Goal: Information Seeking & Learning: Learn about a topic

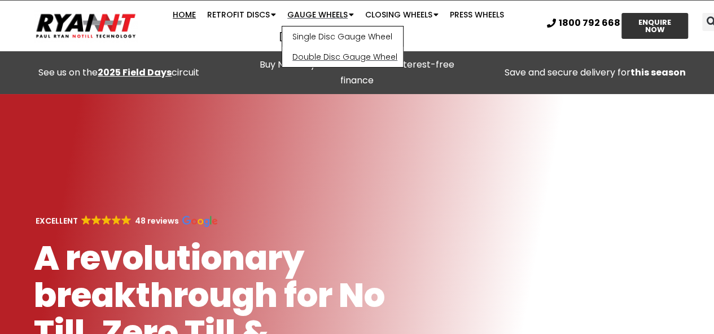
click at [303, 60] on link "Double Disc Gauge Wheel" at bounding box center [342, 57] width 121 height 20
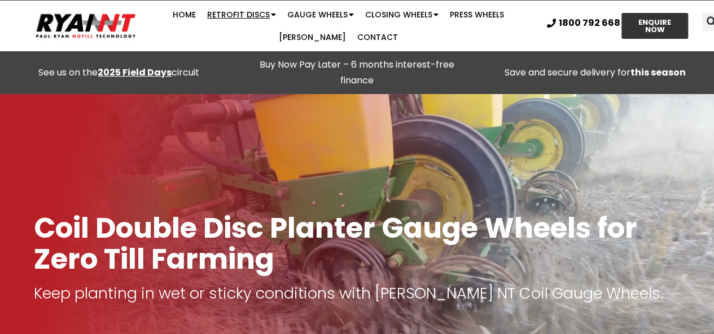
click at [227, 8] on link "Retrofit Discs" at bounding box center [241, 14] width 80 height 23
click at [270, 16] on span "Menu" at bounding box center [273, 14] width 6 height 19
click at [270, 13] on span "Menu" at bounding box center [273, 14] width 6 height 19
click at [297, 7] on link "Gauge Wheels" at bounding box center [320, 14] width 78 height 23
click at [270, 11] on span "Menu" at bounding box center [273, 14] width 6 height 19
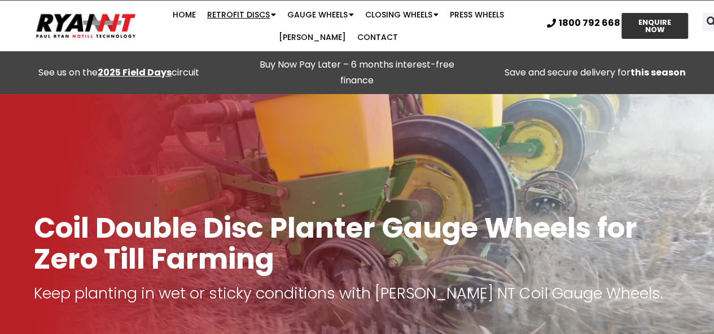
click at [270, 12] on span "Menu" at bounding box center [273, 14] width 6 height 19
click at [432, 14] on span "Menu" at bounding box center [435, 14] width 6 height 19
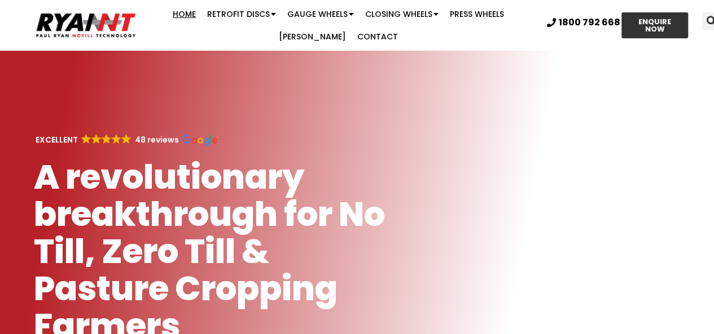
scroll to position [81, 0]
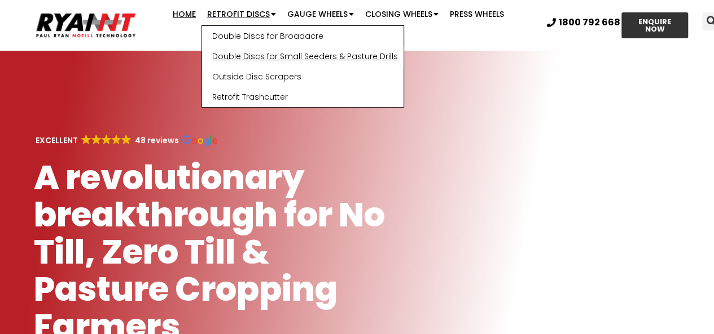
click at [270, 57] on link "Double Discs for Small Seeders & Pasture Drills" at bounding box center [302, 56] width 201 height 20
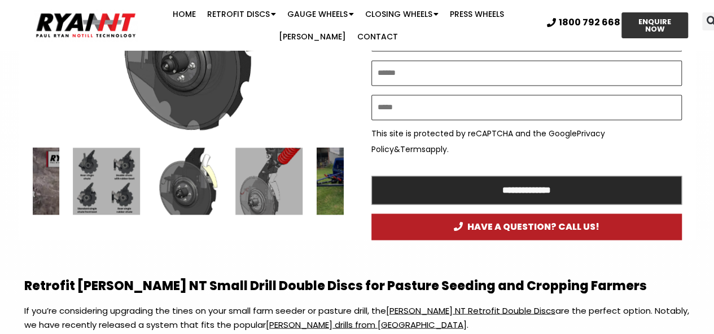
scroll to position [784, 0]
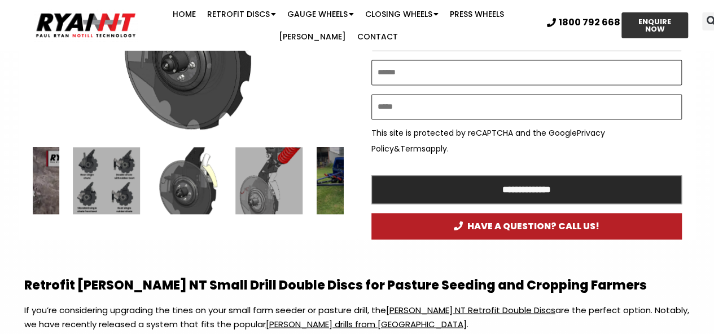
click at [264, 171] on div "5 / 15" at bounding box center [268, 180] width 67 height 67
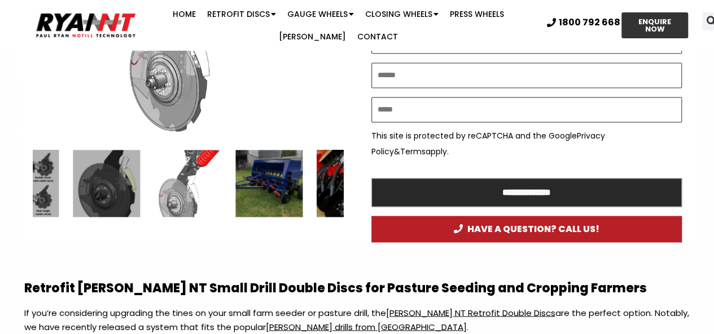
scroll to position [782, 0]
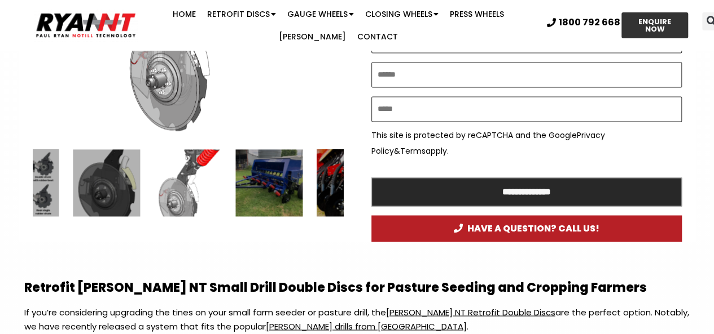
click at [279, 184] on div "6 / 15" at bounding box center [268, 182] width 67 height 67
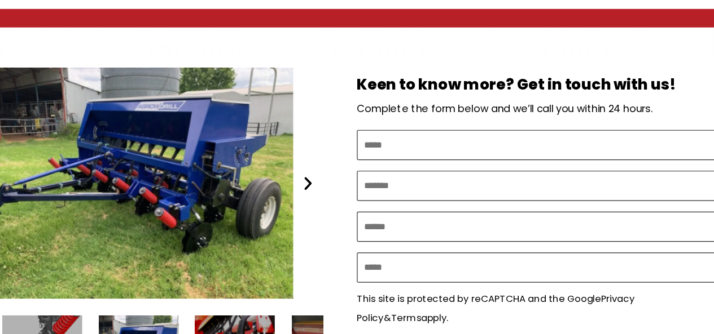
scroll to position [622, 0]
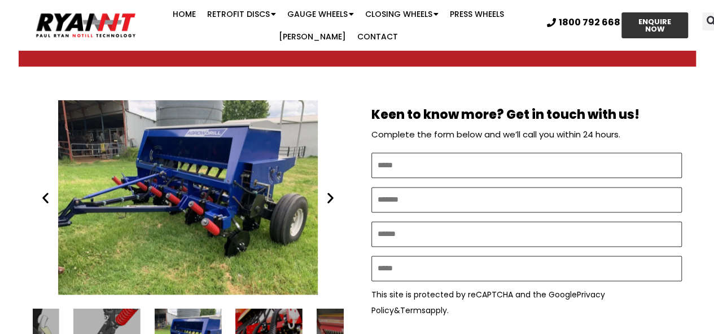
click at [329, 191] on icon "Next slide" at bounding box center [330, 198] width 14 height 14
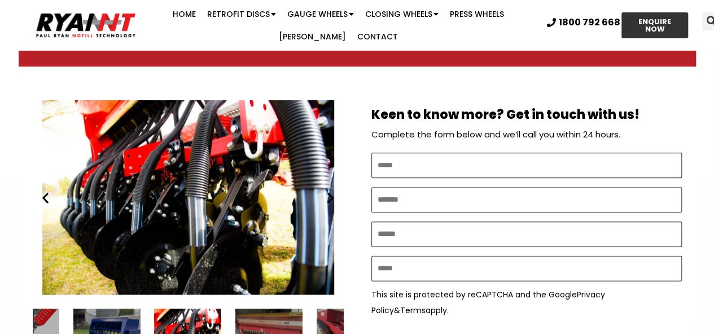
click at [329, 191] on icon "Next slide" at bounding box center [330, 198] width 14 height 14
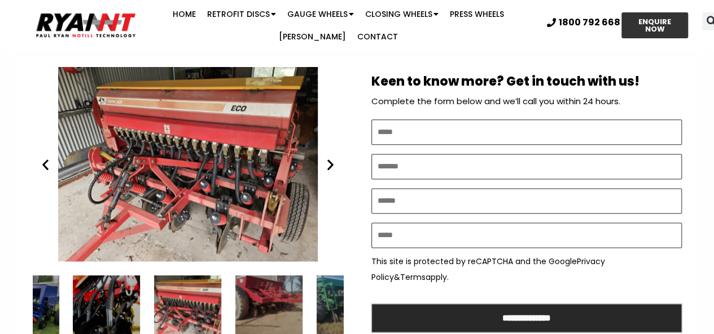
scroll to position [658, 0]
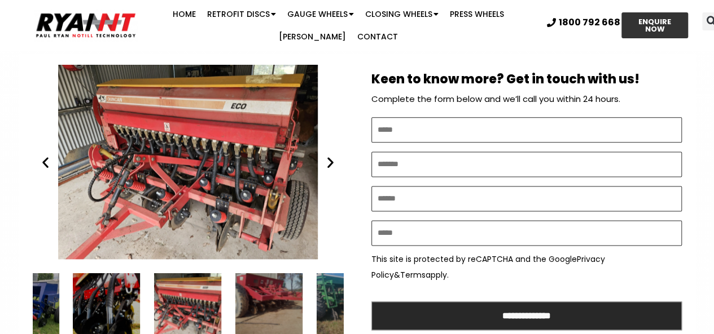
click at [279, 310] on div "9 / 15" at bounding box center [268, 307] width 67 height 67
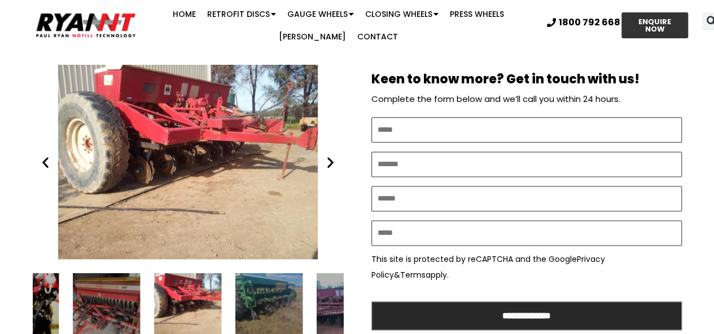
click at [122, 274] on div "8 / 15" at bounding box center [106, 307] width 67 height 67
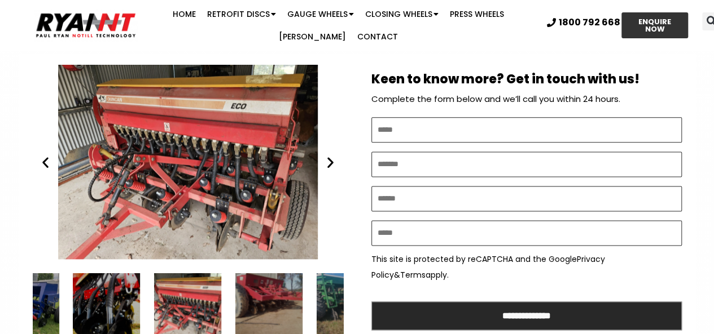
click at [240, 293] on div "9 / 15" at bounding box center [268, 307] width 67 height 67
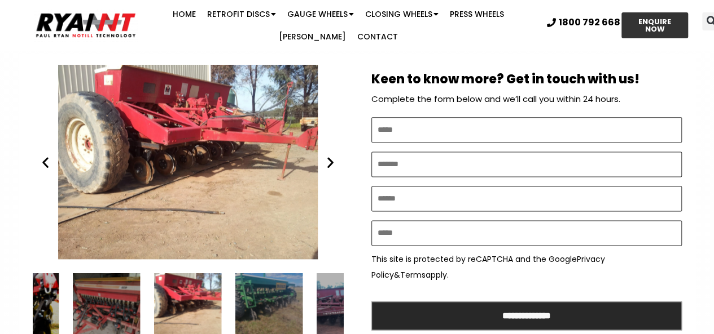
click at [255, 289] on div "10 / 15" at bounding box center [268, 307] width 67 height 67
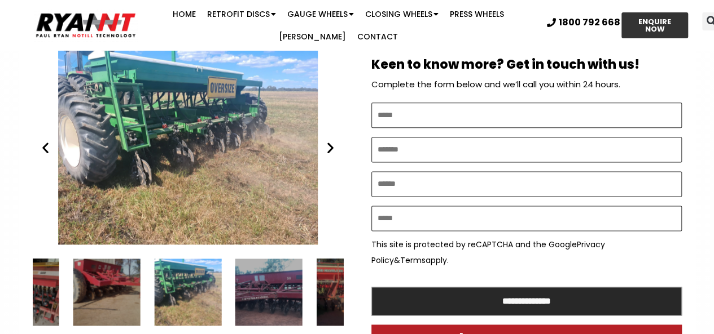
scroll to position [672, 0]
click at [273, 271] on div "11 / 15" at bounding box center [268, 292] width 67 height 67
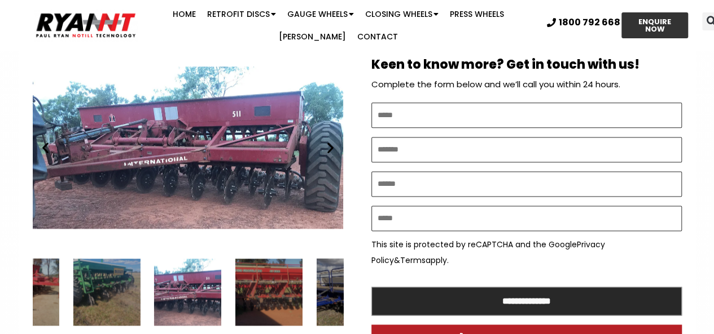
click at [273, 290] on div "12 / 15" at bounding box center [268, 292] width 67 height 67
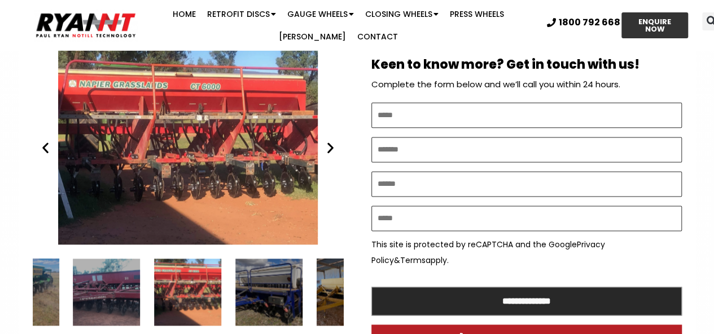
click at [265, 278] on div "13 / 15" at bounding box center [268, 292] width 67 height 67
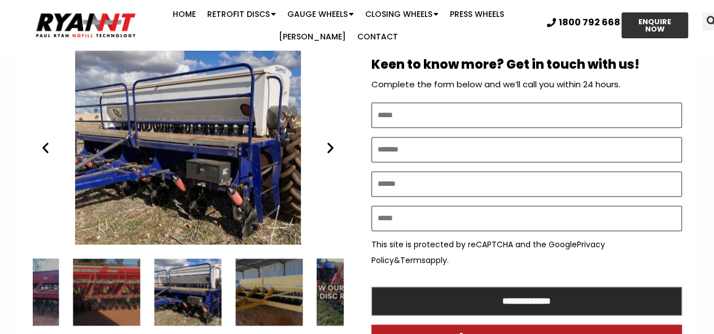
click at [323, 275] on div "15 / 15" at bounding box center [349, 292] width 67 height 67
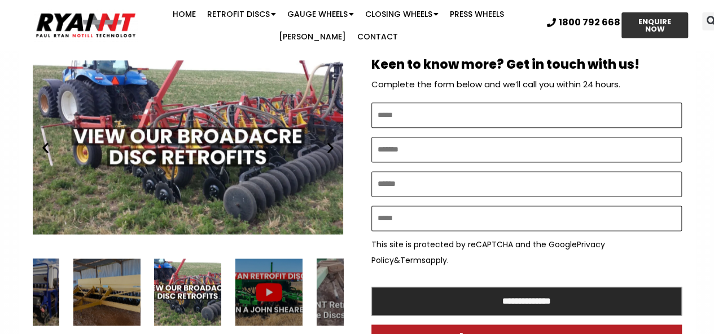
click at [193, 260] on div "ryan nt broadacres disc retrofits" at bounding box center [187, 292] width 67 height 67
click at [139, 260] on div "14 / 15" at bounding box center [106, 292] width 67 height 67
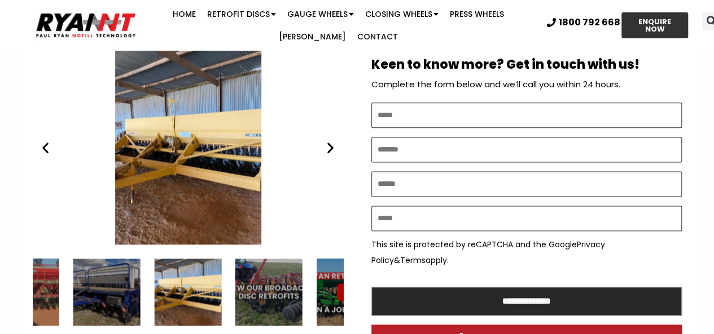
click at [43, 147] on div "Chamberlin Drill fitted with RYAN NT Double Discs discs small farm disc seeder" at bounding box center [188, 147] width 310 height 195
click at [44, 140] on icon "Previous slide" at bounding box center [45, 147] width 14 height 14
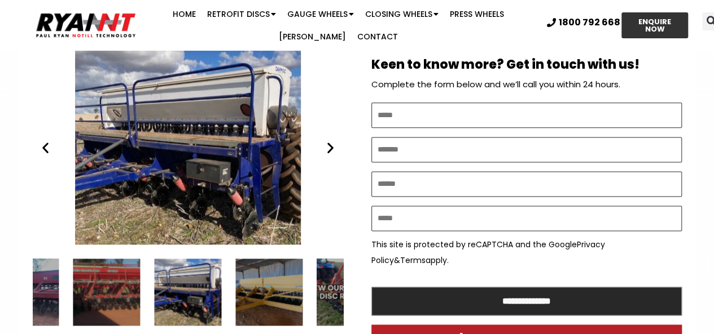
click at [44, 140] on icon "Previous slide" at bounding box center [45, 147] width 14 height 14
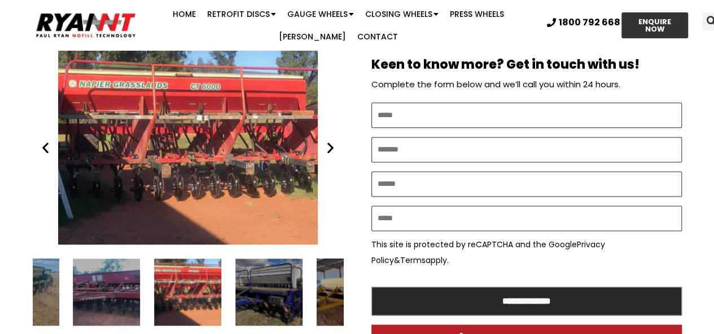
click at [44, 140] on icon "Previous slide" at bounding box center [45, 147] width 14 height 14
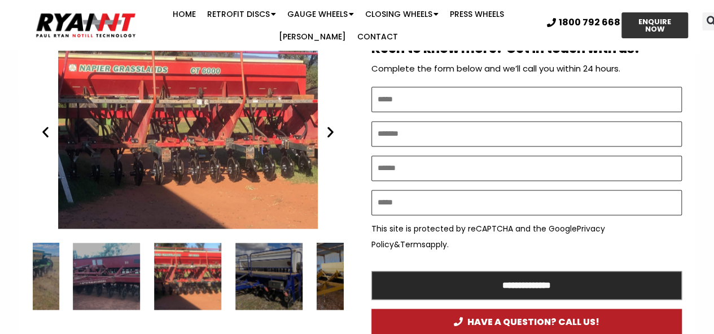
scroll to position [687, 0]
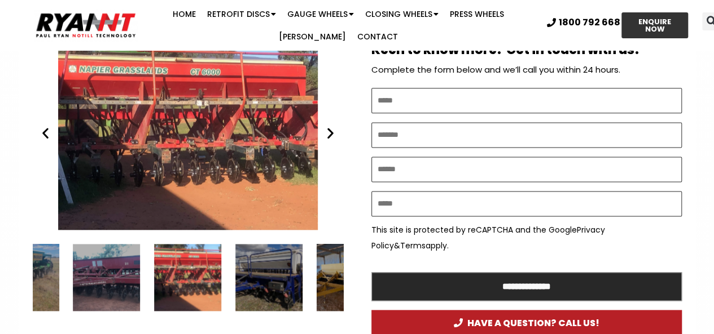
click at [45, 126] on icon "Previous slide" at bounding box center [45, 133] width 14 height 14
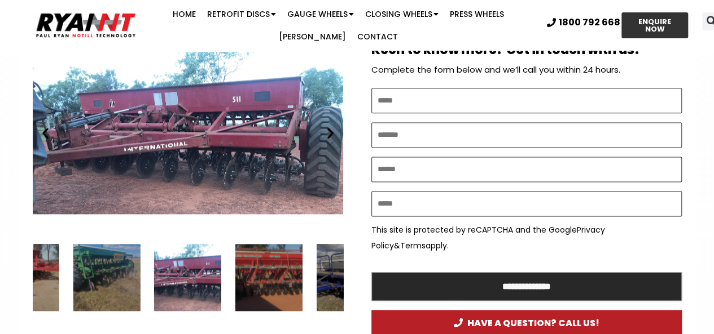
click at [45, 126] on icon "Previous slide" at bounding box center [45, 133] width 14 height 14
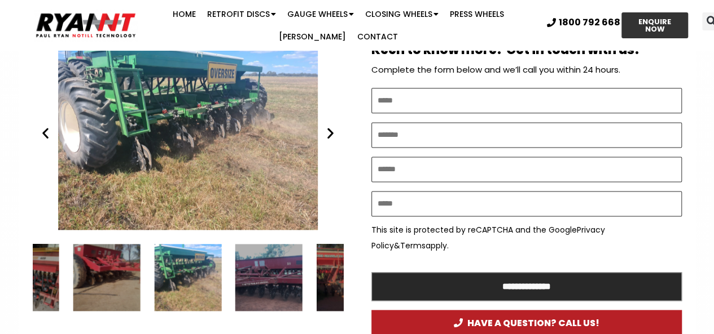
click at [45, 126] on icon "Previous slide" at bounding box center [45, 133] width 14 height 14
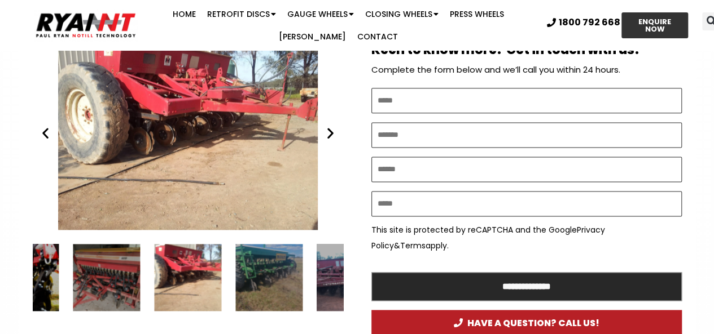
click at [45, 126] on icon "Previous slide" at bounding box center [45, 133] width 14 height 14
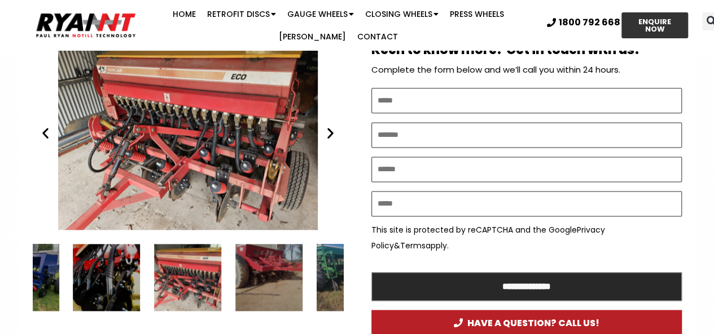
click at [45, 126] on icon "Previous slide" at bounding box center [45, 133] width 14 height 14
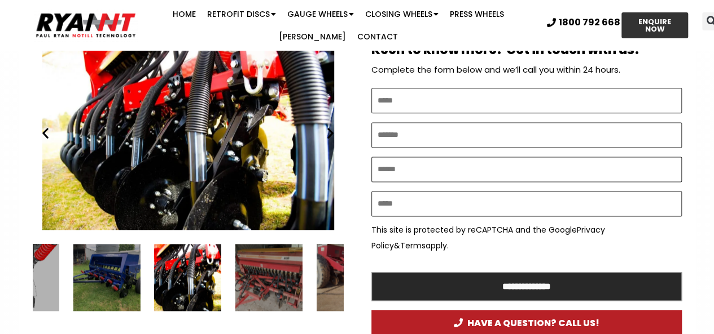
click at [45, 126] on icon "Previous slide" at bounding box center [45, 133] width 14 height 14
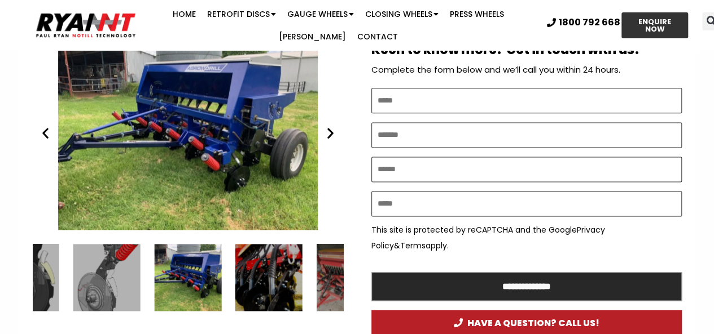
click at [45, 126] on icon "Previous slide" at bounding box center [45, 133] width 14 height 14
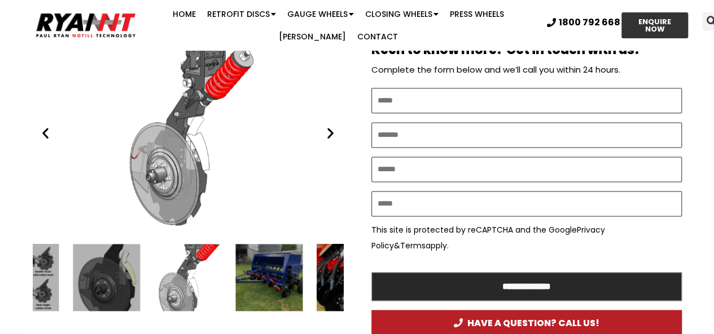
click at [45, 126] on icon "Previous slide" at bounding box center [45, 133] width 14 height 14
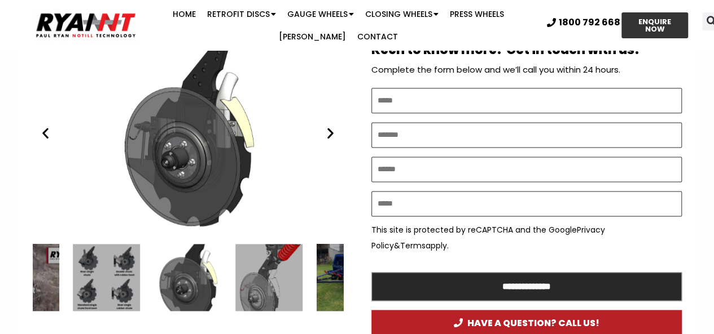
click at [45, 126] on icon "Previous slide" at bounding box center [45, 133] width 14 height 14
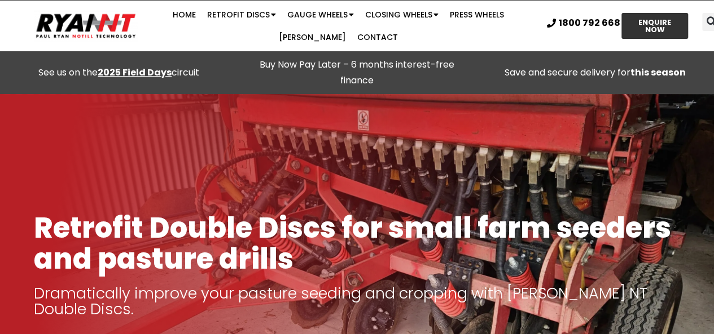
scroll to position [1, 0]
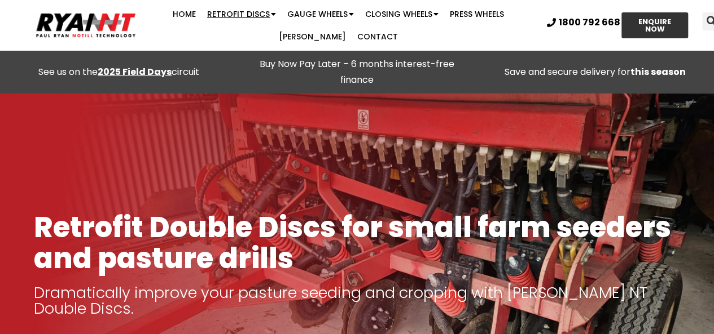
click at [248, 12] on link "Retrofit Discs" at bounding box center [241, 14] width 80 height 23
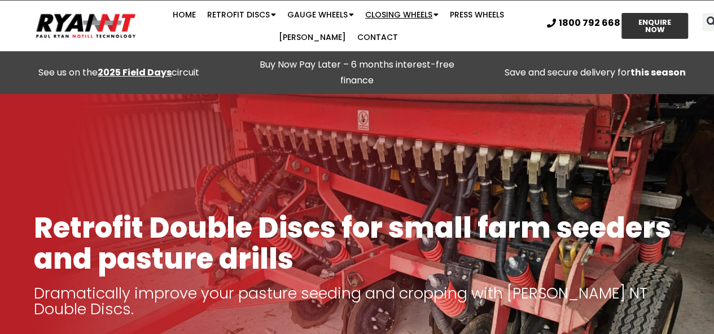
click at [432, 12] on span "Menu" at bounding box center [435, 14] width 6 height 19
click at [459, 16] on link "Press Wheels" at bounding box center [476, 14] width 65 height 23
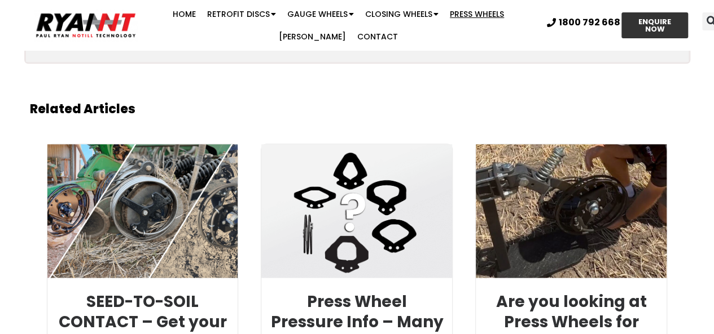
scroll to position [2766, 0]
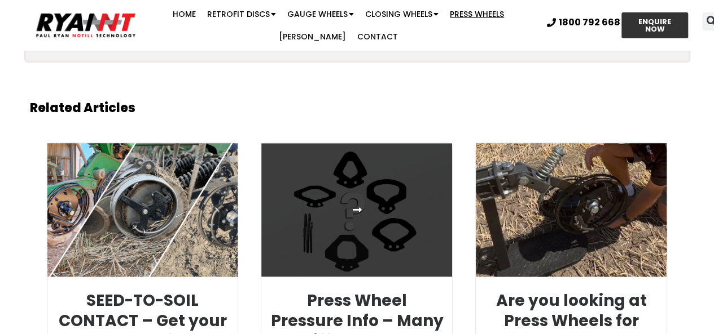
click at [384, 203] on link at bounding box center [356, 210] width 191 height 134
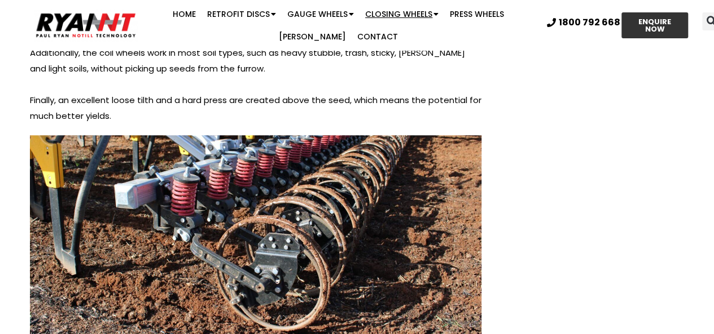
scroll to position [2566, 0]
